Goal: Transaction & Acquisition: Purchase product/service

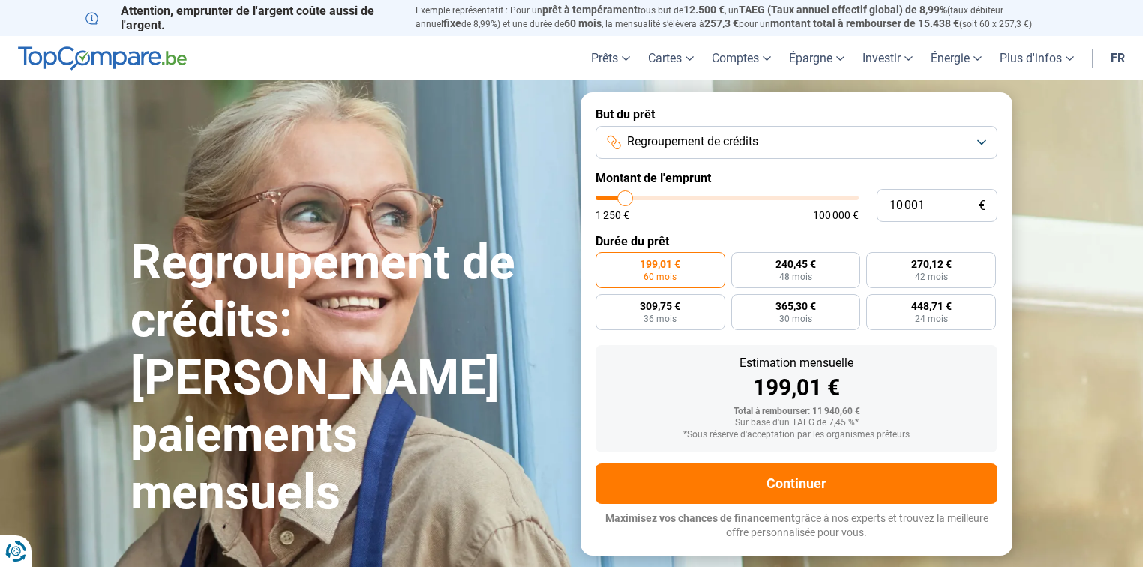
click at [756, 143] on span "Regroupement de crédits" at bounding box center [692, 142] width 131 height 17
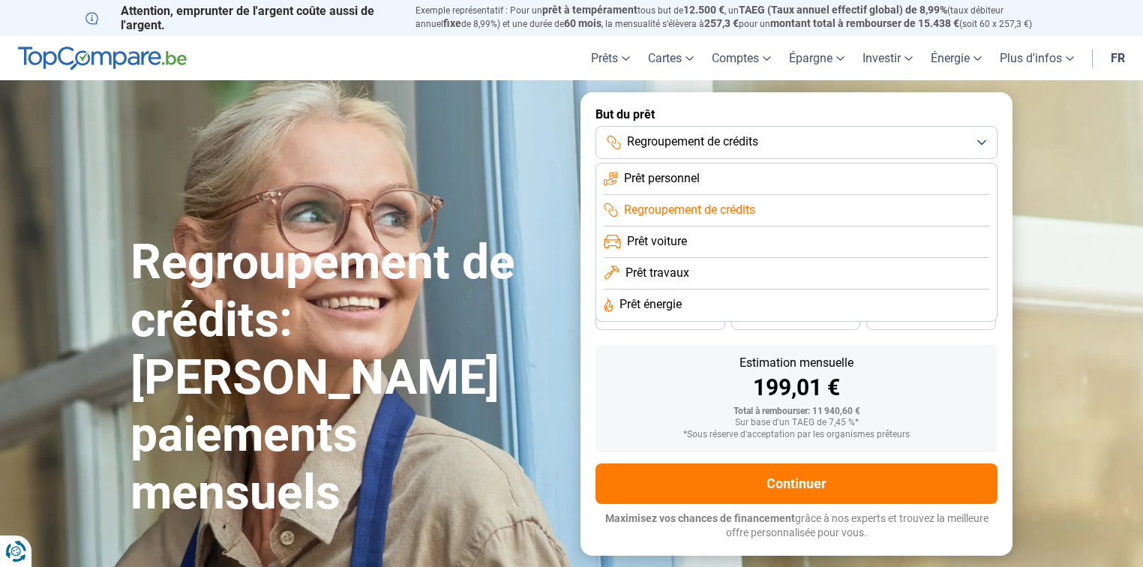
click at [686, 183] on span "Prêt personnel" at bounding box center [662, 178] width 76 height 17
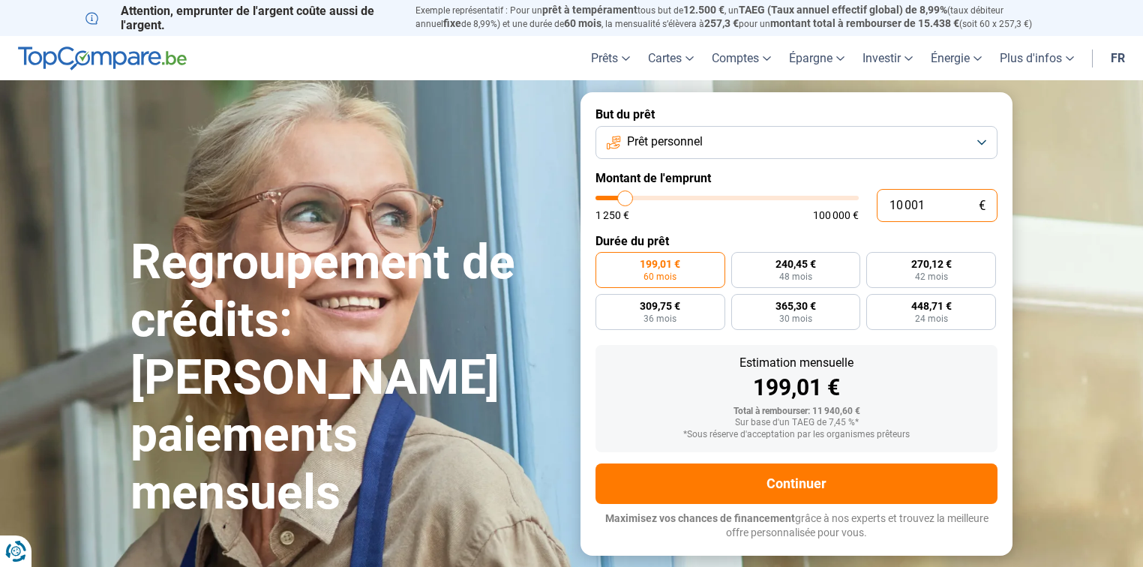
drag, startPoint x: 886, startPoint y: 203, endPoint x: 1143, endPoint y: 242, distance: 260.2
type input "1"
type input "1250"
type input "10"
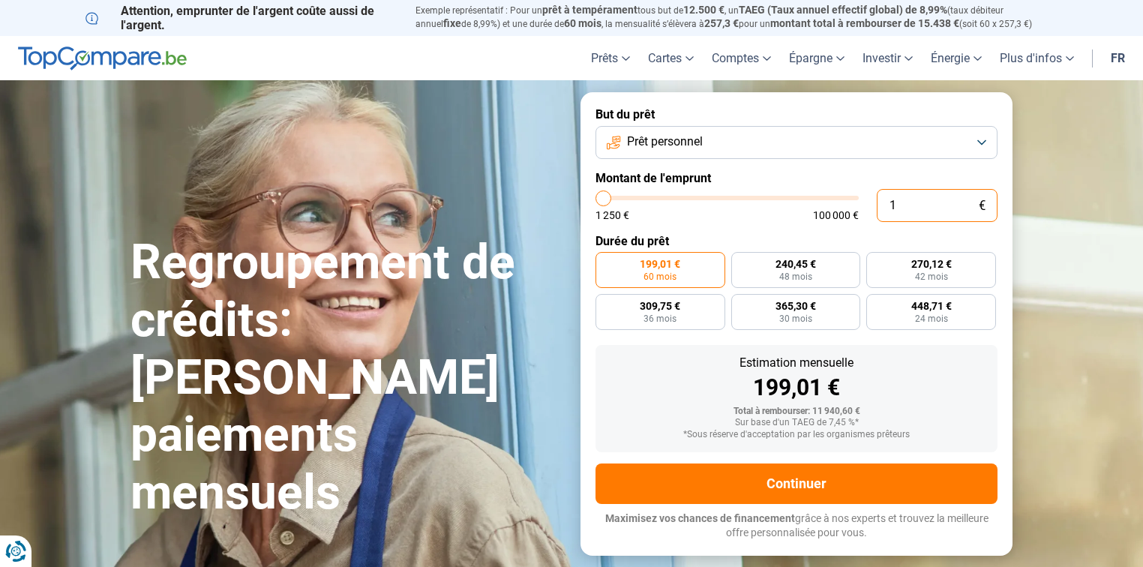
type input "1250"
type input "100"
type input "1250"
type input "1 000"
type input "1250"
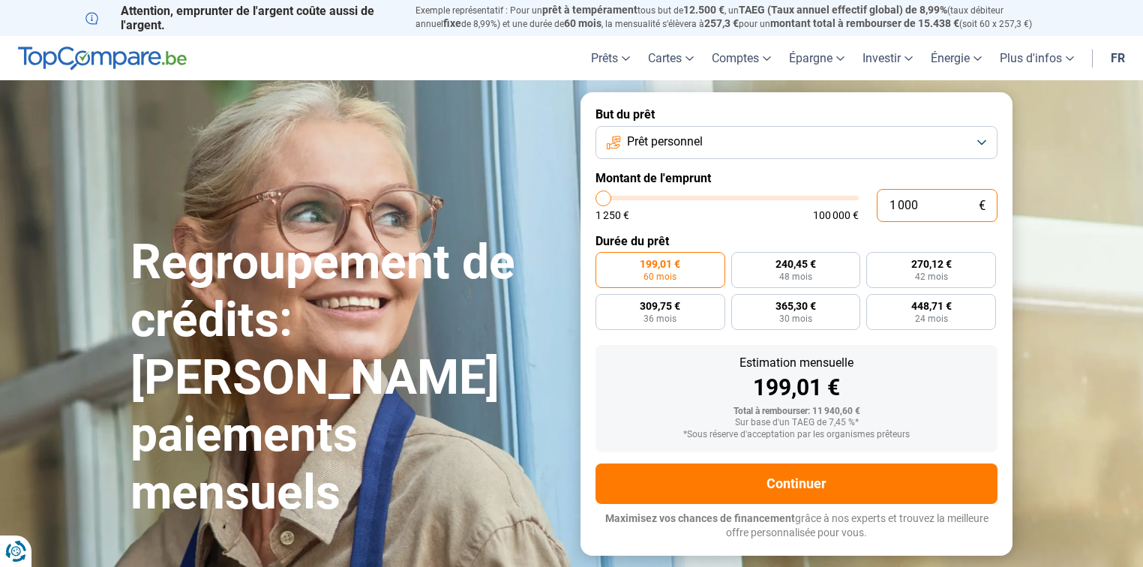
type input "1 250"
type input "1250"
radio input "true"
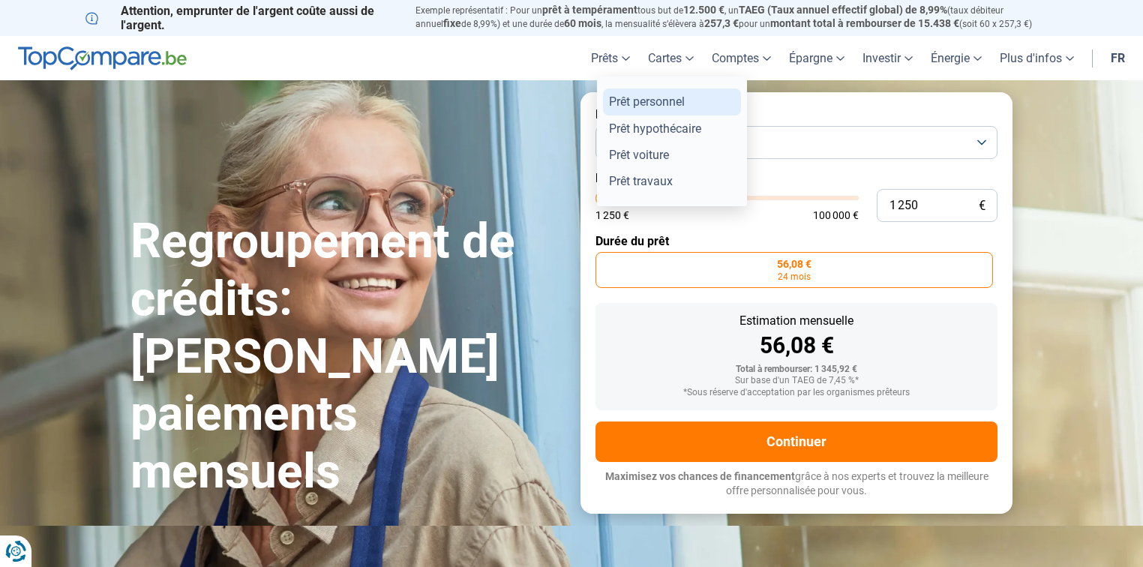
click at [628, 99] on link "Prêt personnel" at bounding box center [672, 102] width 138 height 26
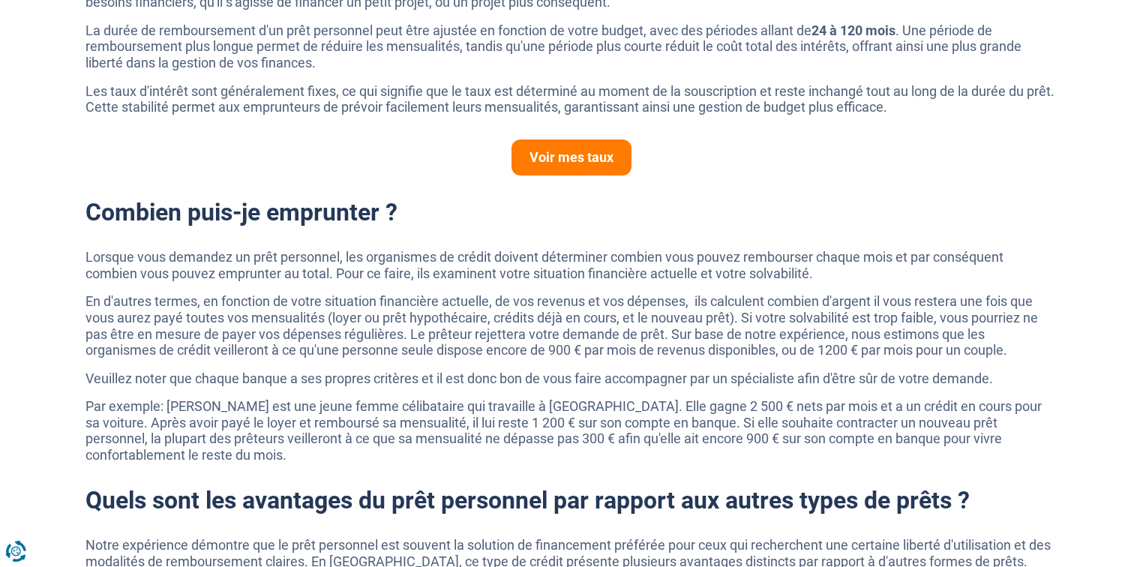
scroll to position [720, 0]
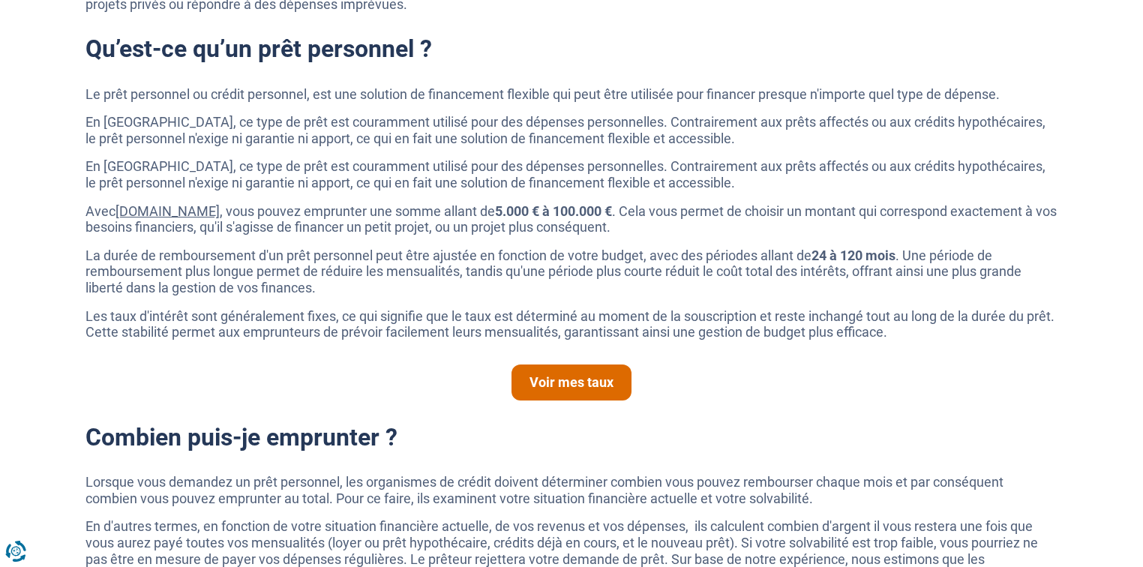
click at [571, 387] on link "Voir mes taux" at bounding box center [572, 383] width 120 height 36
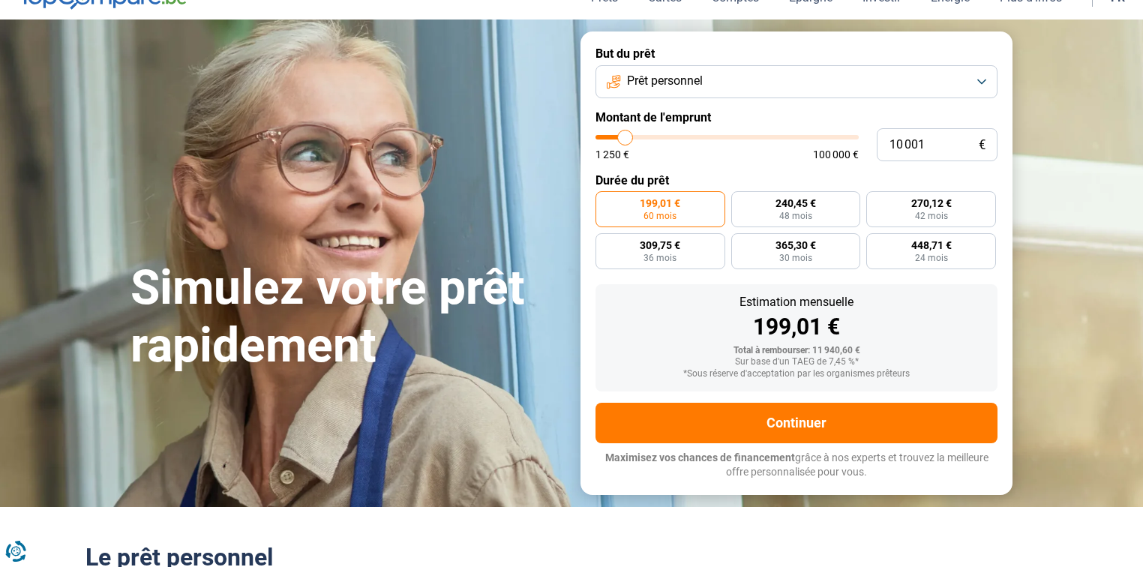
scroll to position [60, 0]
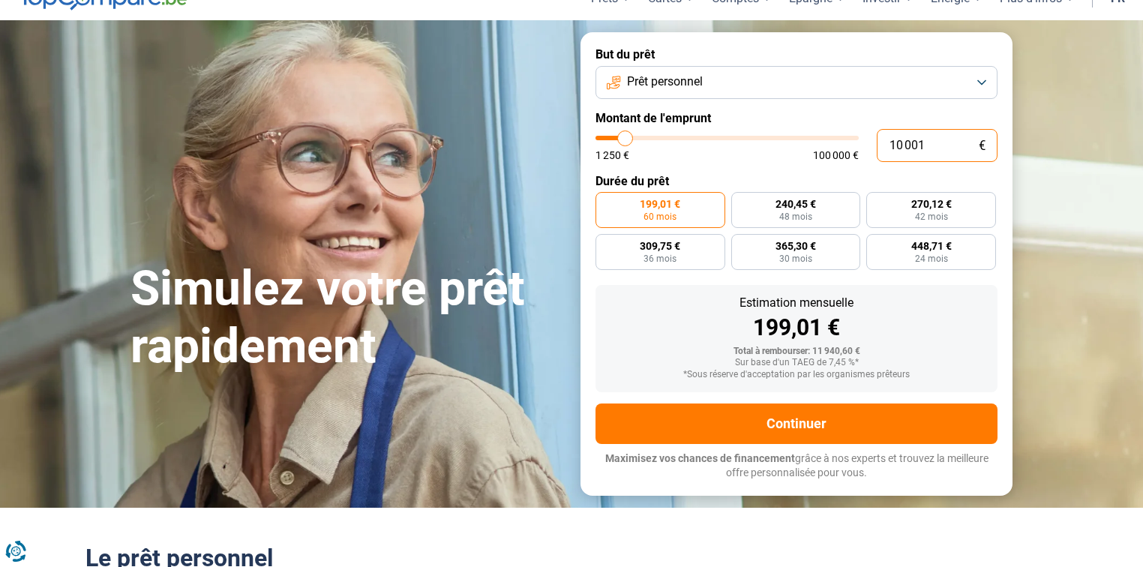
drag, startPoint x: 885, startPoint y: 143, endPoint x: 980, endPoint y: 150, distance: 94.8
click at [980, 150] on div "10 001 €" at bounding box center [937, 145] width 121 height 33
type input "2"
type input "1250"
type input "25"
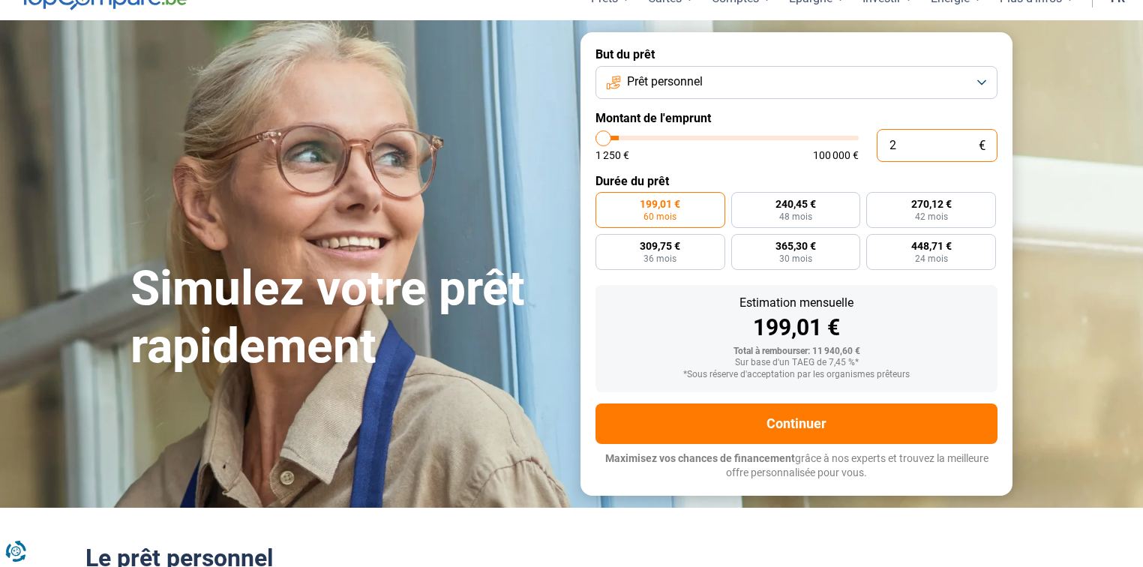
type input "1250"
type input "250"
type input "1250"
type input "2 500"
type input "2500"
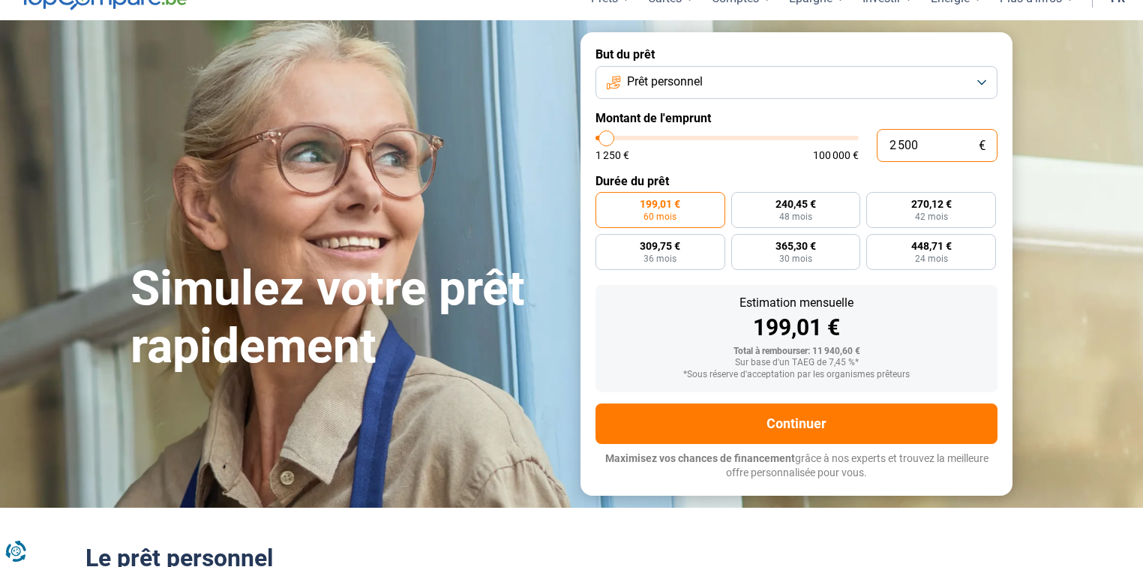
type input "2 500"
radio input "true"
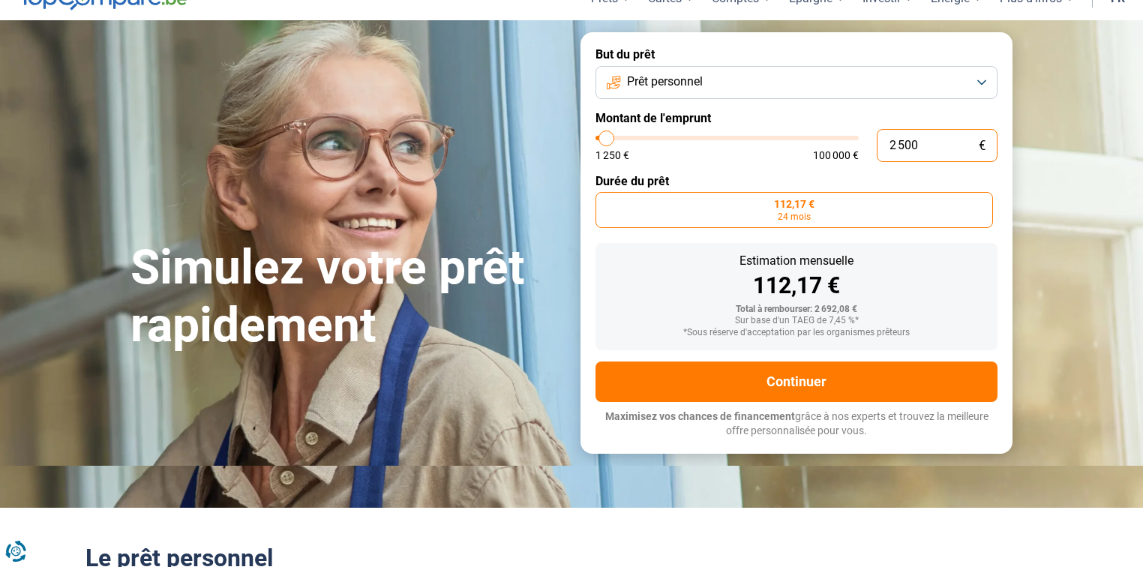
scroll to position [0, 0]
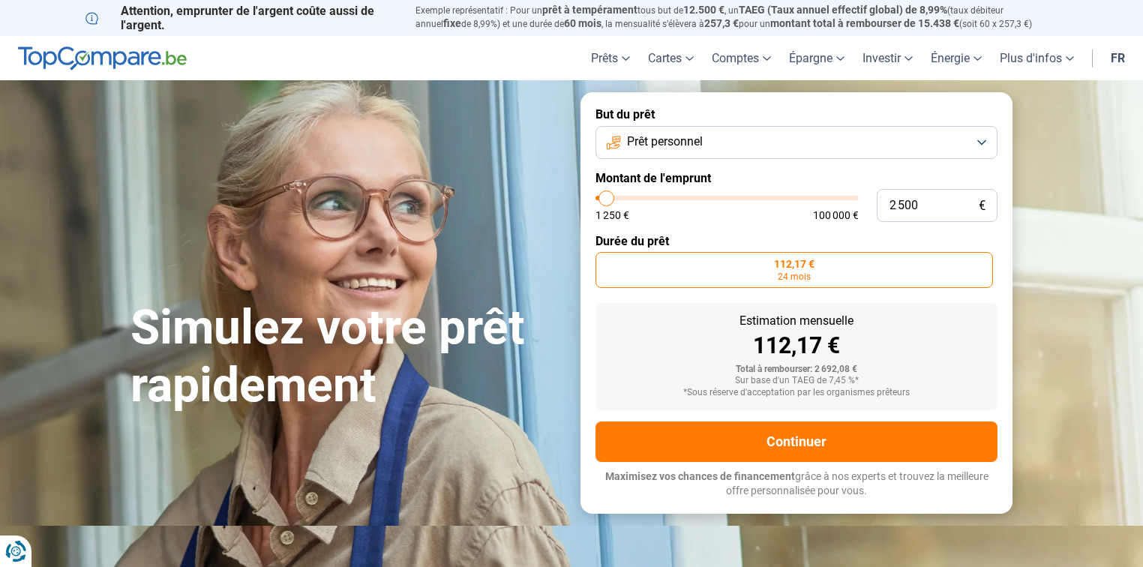
click at [948, 315] on div "Estimation mensuelle" at bounding box center [797, 321] width 378 height 12
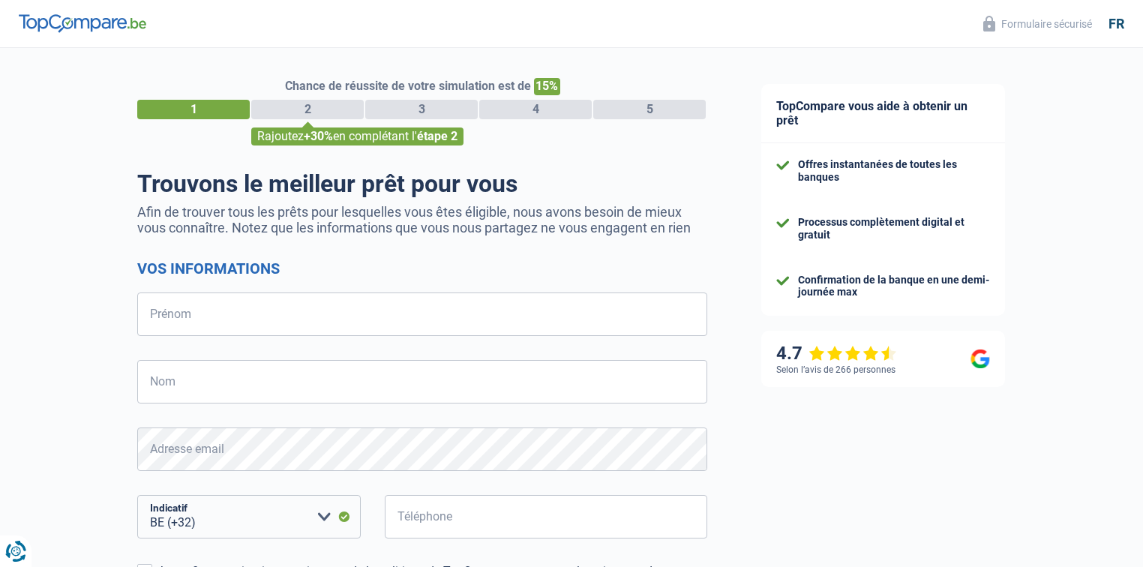
select select "32"
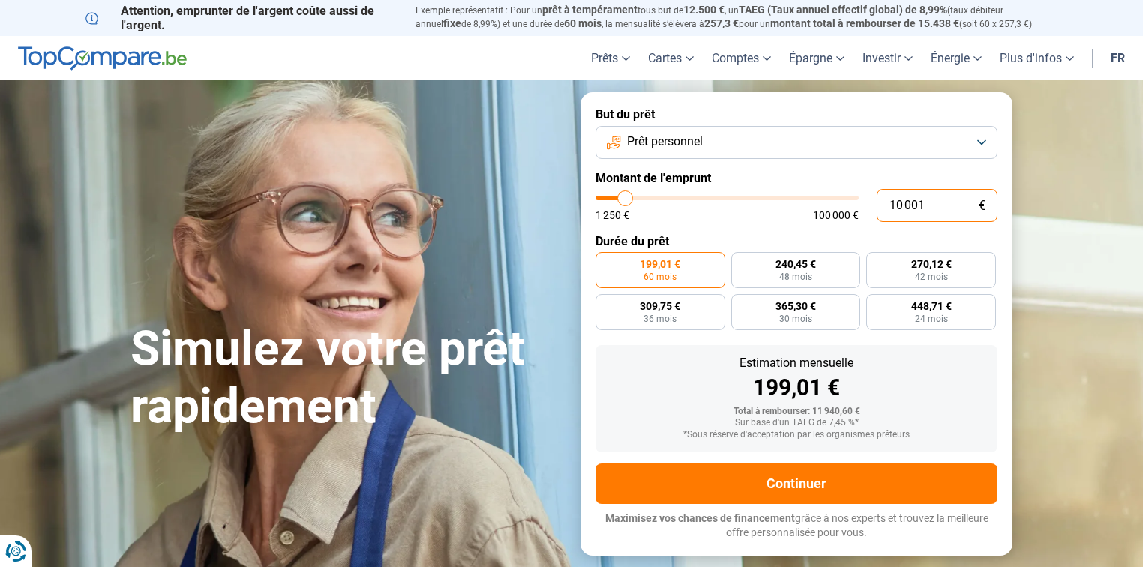
drag, startPoint x: 885, startPoint y: 204, endPoint x: 1002, endPoint y: 209, distance: 117.1
click at [1002, 209] on form "But du prêt Prêt personnel Montant de l'emprunt 10 001 € 1 250 € 100 000 € Duré…" at bounding box center [797, 323] width 432 height 463
type input "1"
type input "1250"
type input "12"
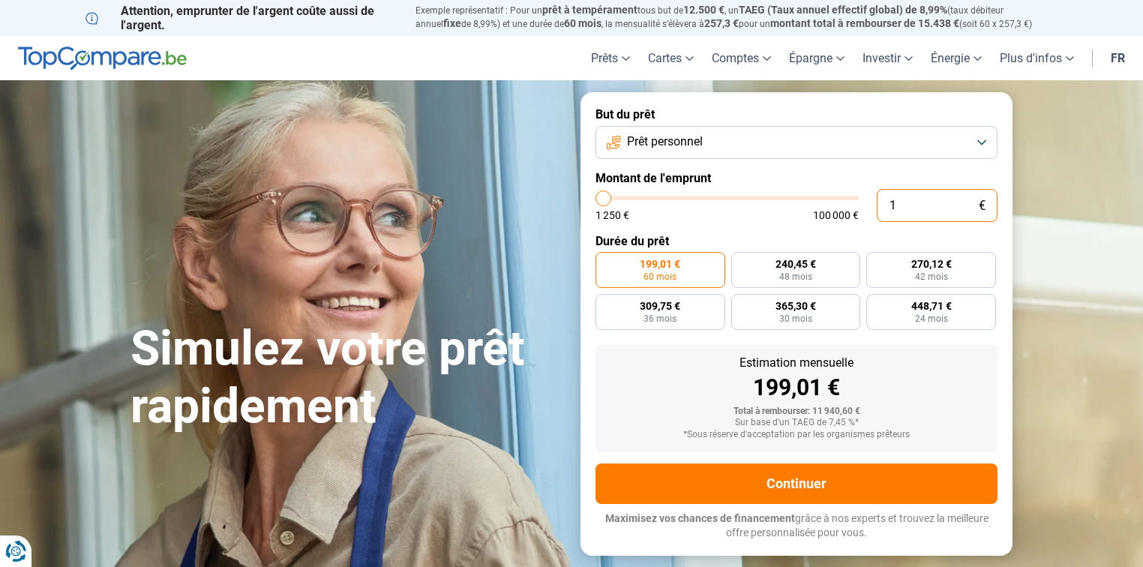
type input "1250"
type input "125"
type input "1250"
type input "1 250"
radio input "true"
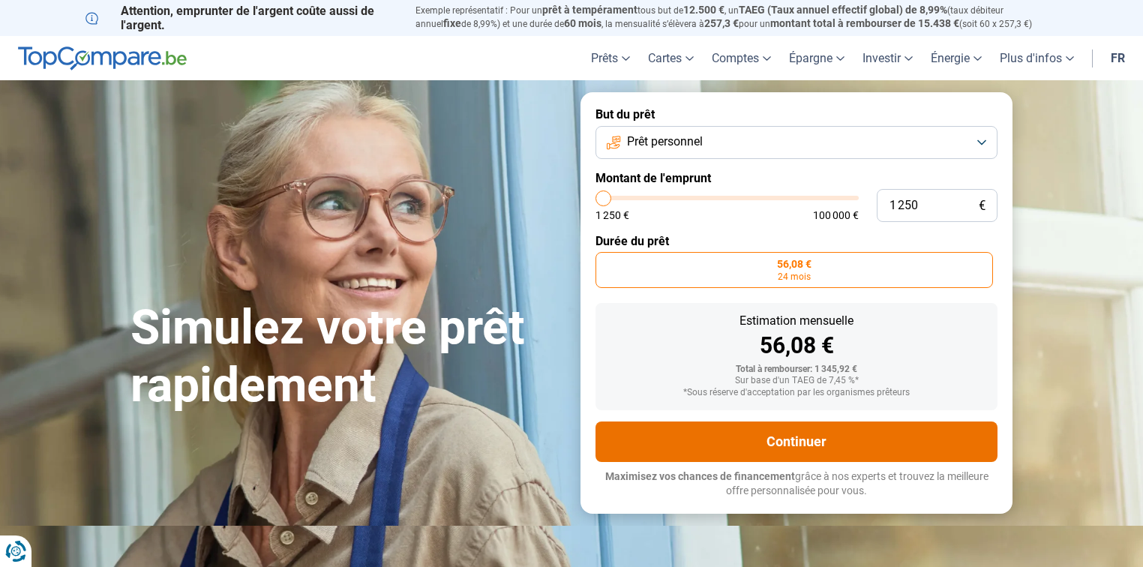
click at [808, 438] on button "Continuer" at bounding box center [797, 442] width 402 height 41
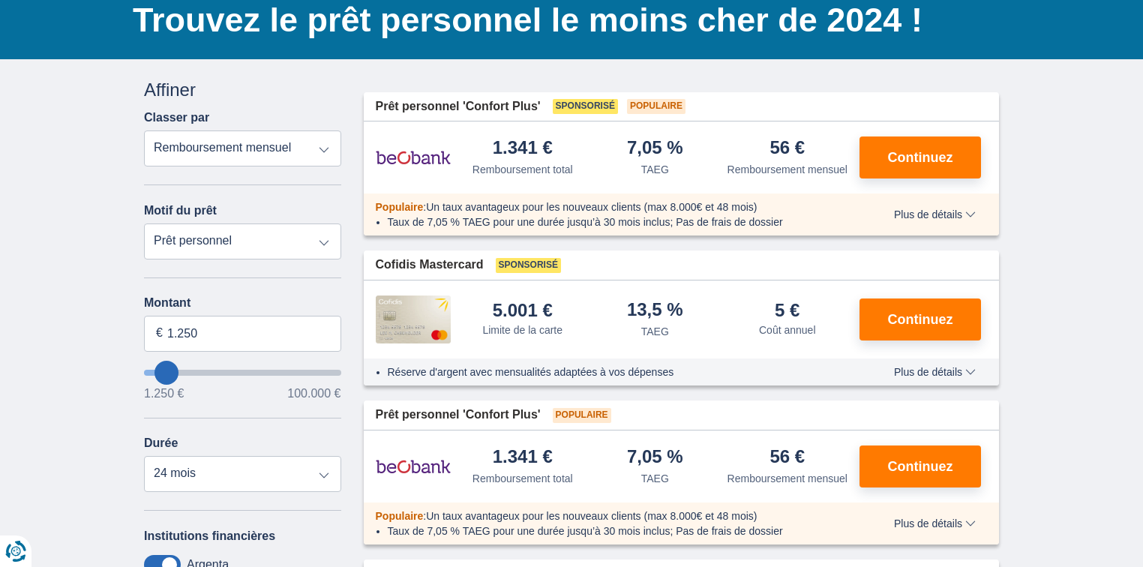
scroll to position [180, 0]
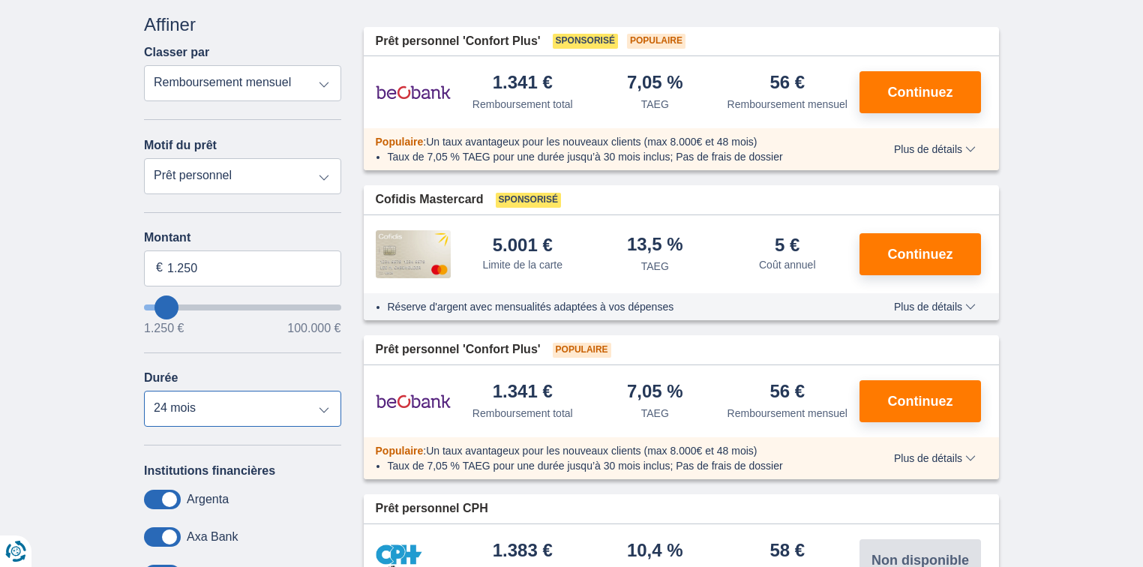
click at [263, 416] on select "12 mois 18 mois 24 mois" at bounding box center [242, 409] width 197 height 36
select select "12"
click at [144, 393] on select "12 mois 18 mois 24 mois" at bounding box center [242, 409] width 197 height 36
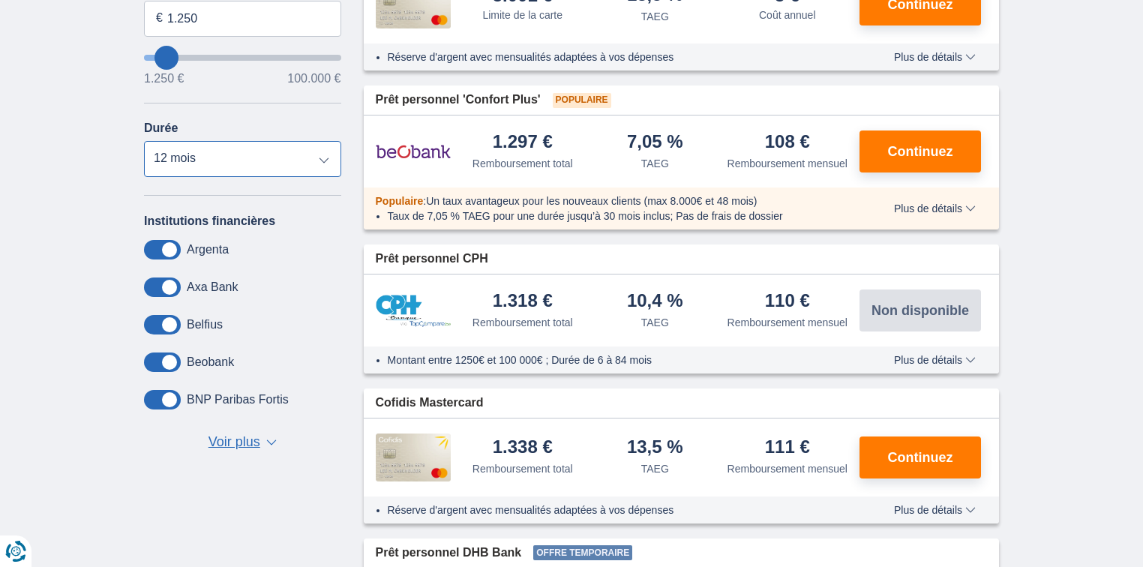
scroll to position [600, 0]
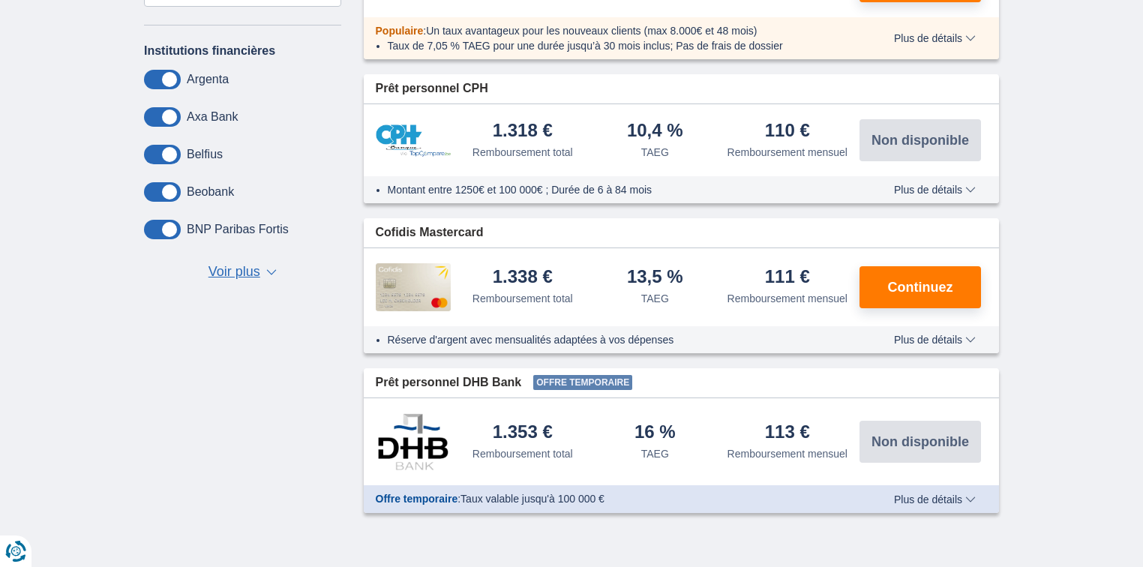
click at [243, 275] on span "Voir plus" at bounding box center [235, 273] width 52 height 20
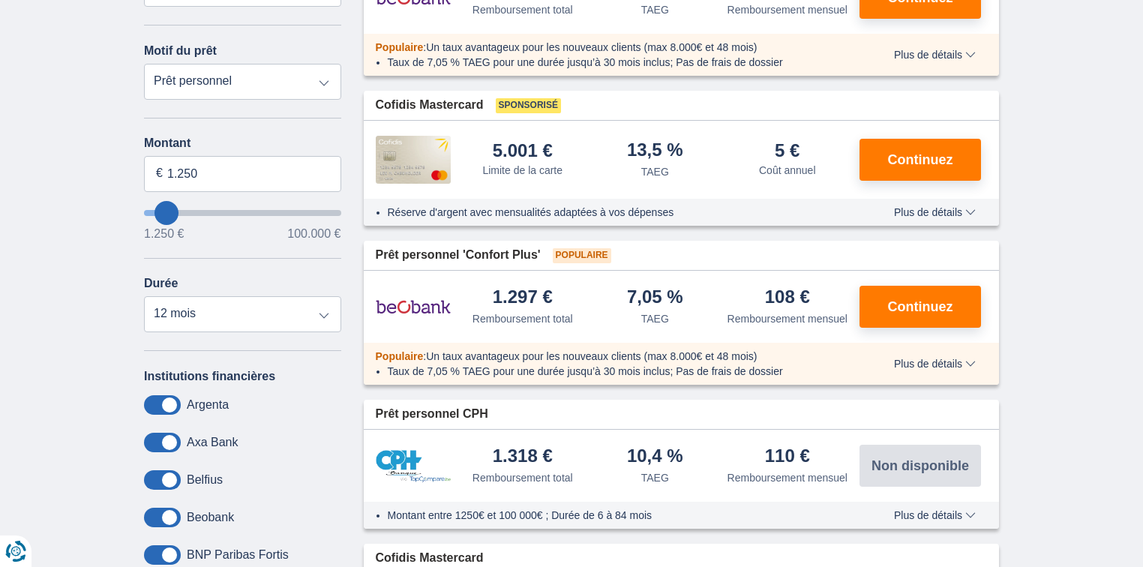
scroll to position [300, 0]
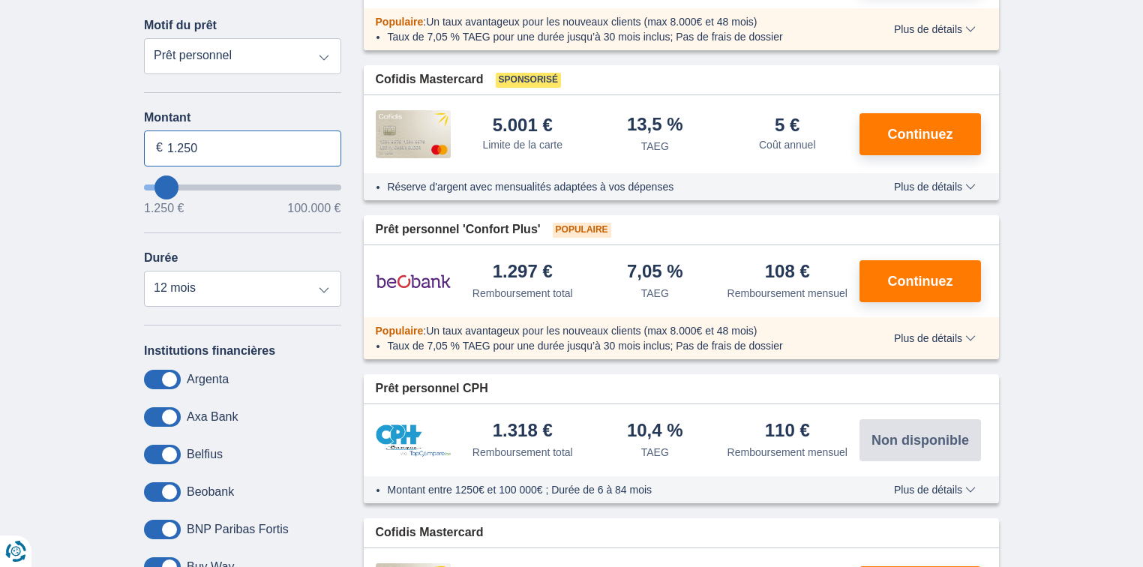
drag, startPoint x: 241, startPoint y: 158, endPoint x: 63, endPoint y: 154, distance: 177.9
type input "2.600"
type input "2250"
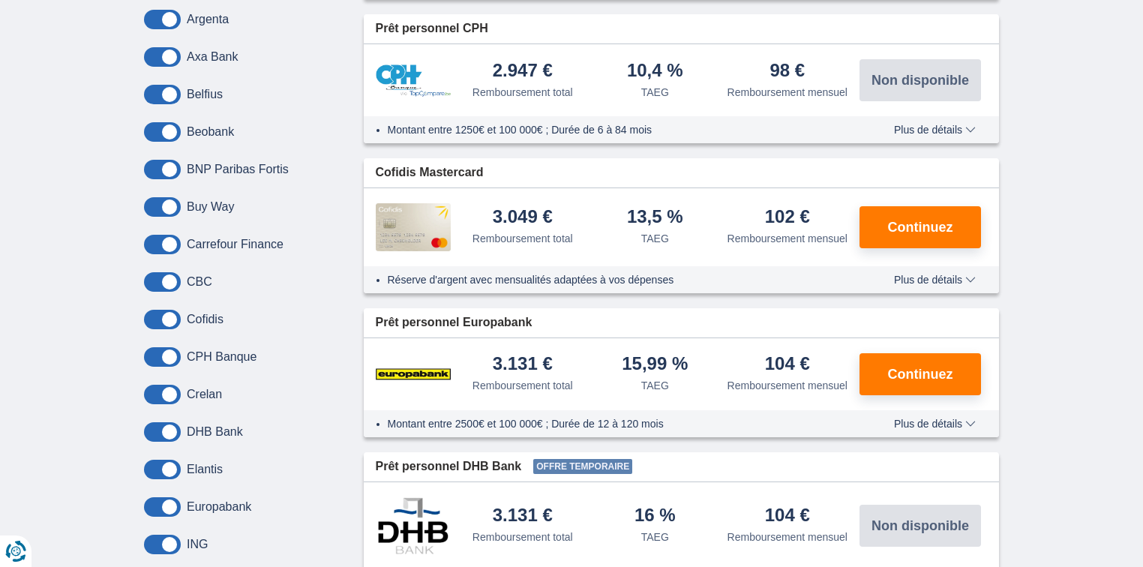
scroll to position [240, 0]
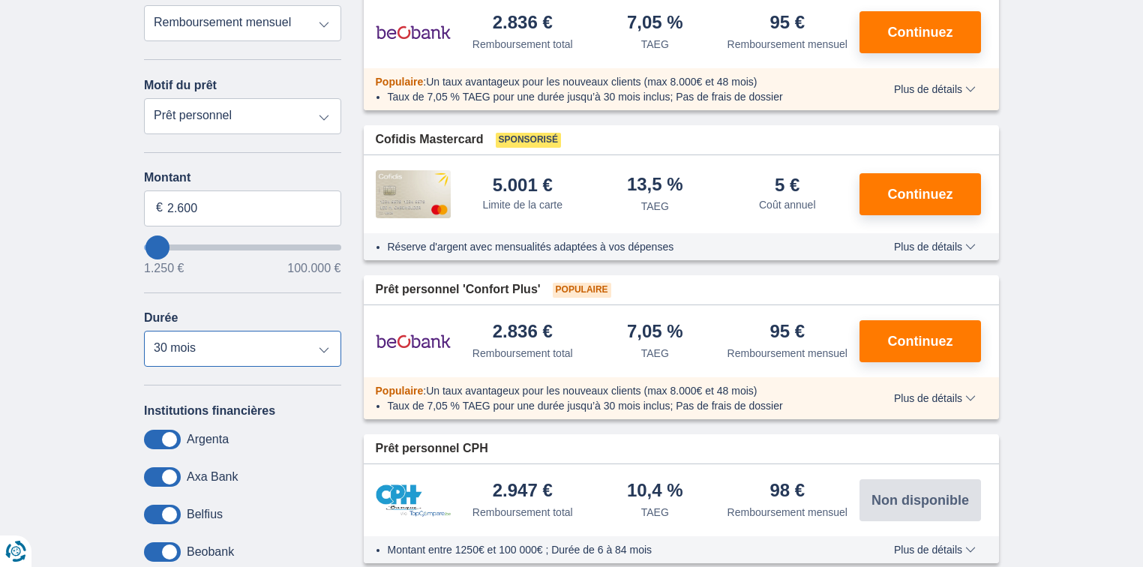
click at [254, 350] on select "12 mois 18 mois 24 mois 30 mois" at bounding box center [242, 349] width 197 height 36
select select "12"
click at [144, 333] on select "12 mois 18 mois 24 mois 30 mois" at bounding box center [242, 349] width 197 height 36
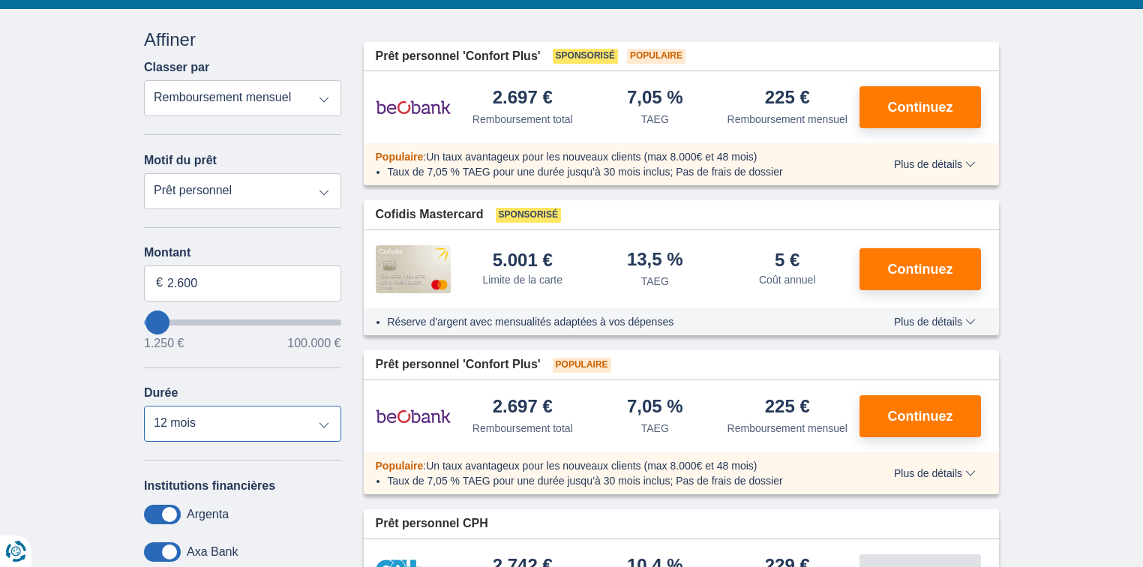
scroll to position [60, 0]
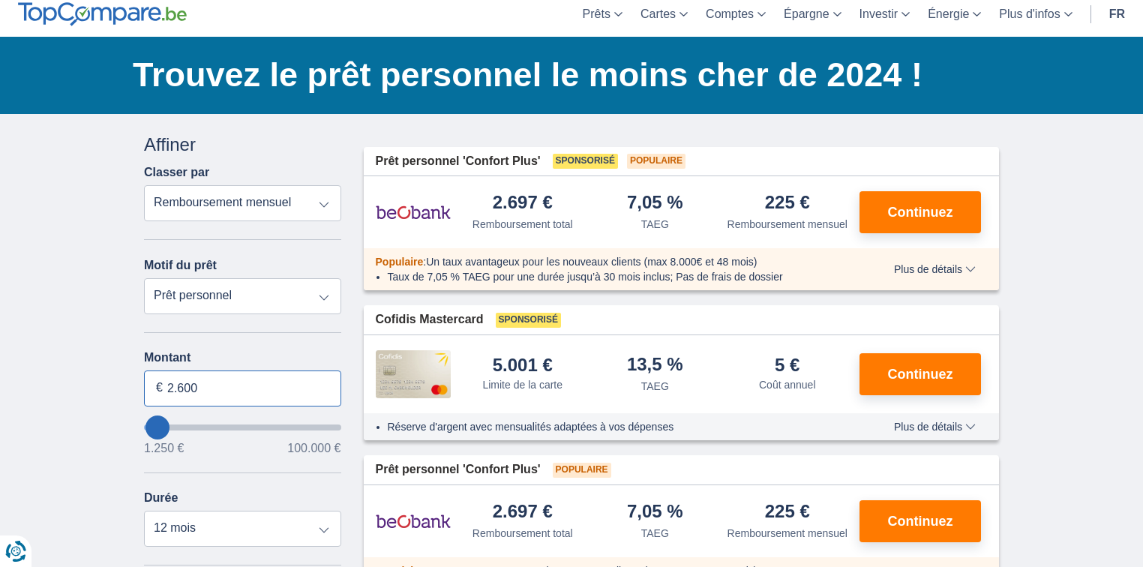
drag, startPoint x: 227, startPoint y: 387, endPoint x: 0, endPoint y: 357, distance: 229.3
type input "1.250"
type input "1250"
select select "24"
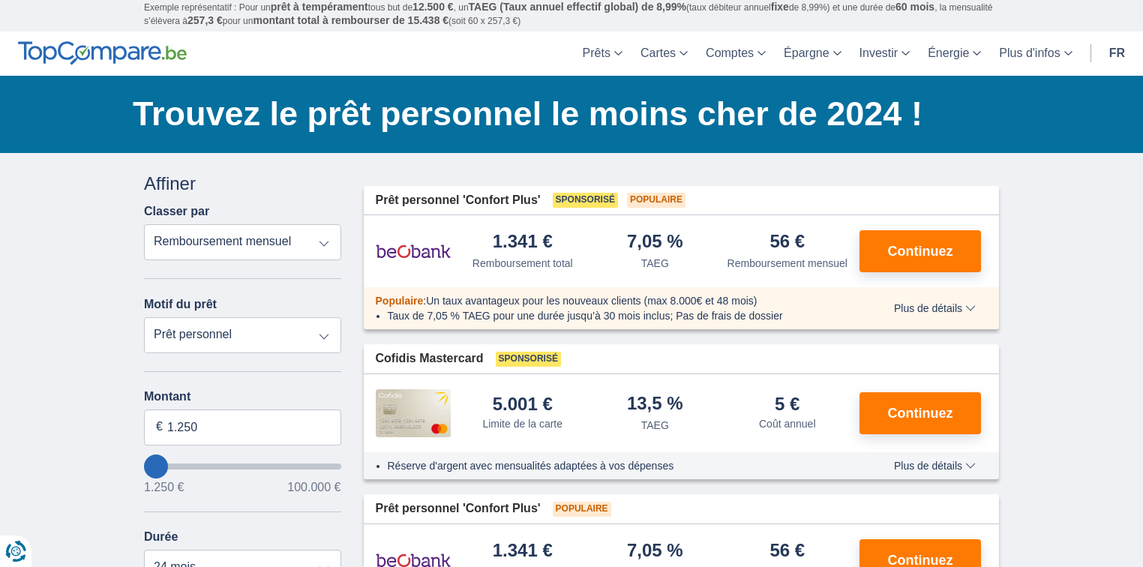
scroll to position [0, 0]
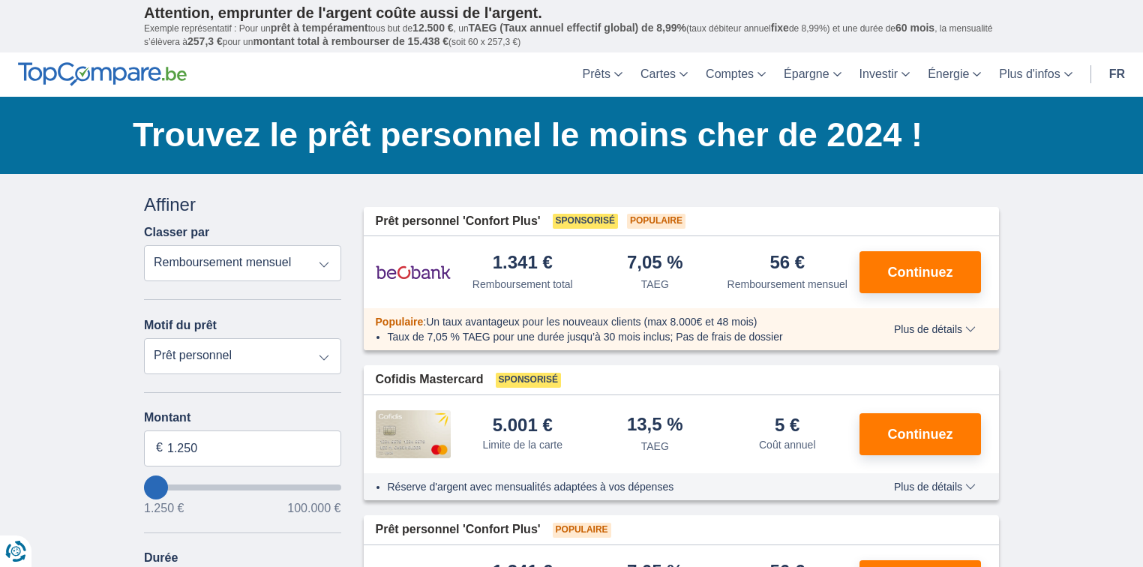
click at [964, 330] on span "Plus de détails" at bounding box center [935, 329] width 82 height 11
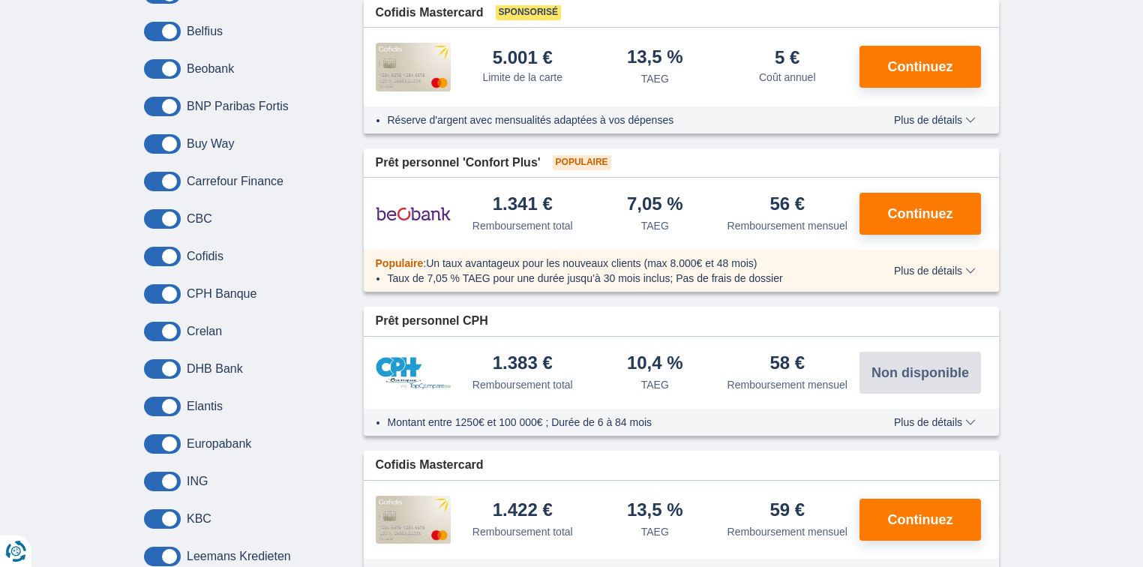
scroll to position [960, 0]
